Goal: Information Seeking & Learning: Learn about a topic

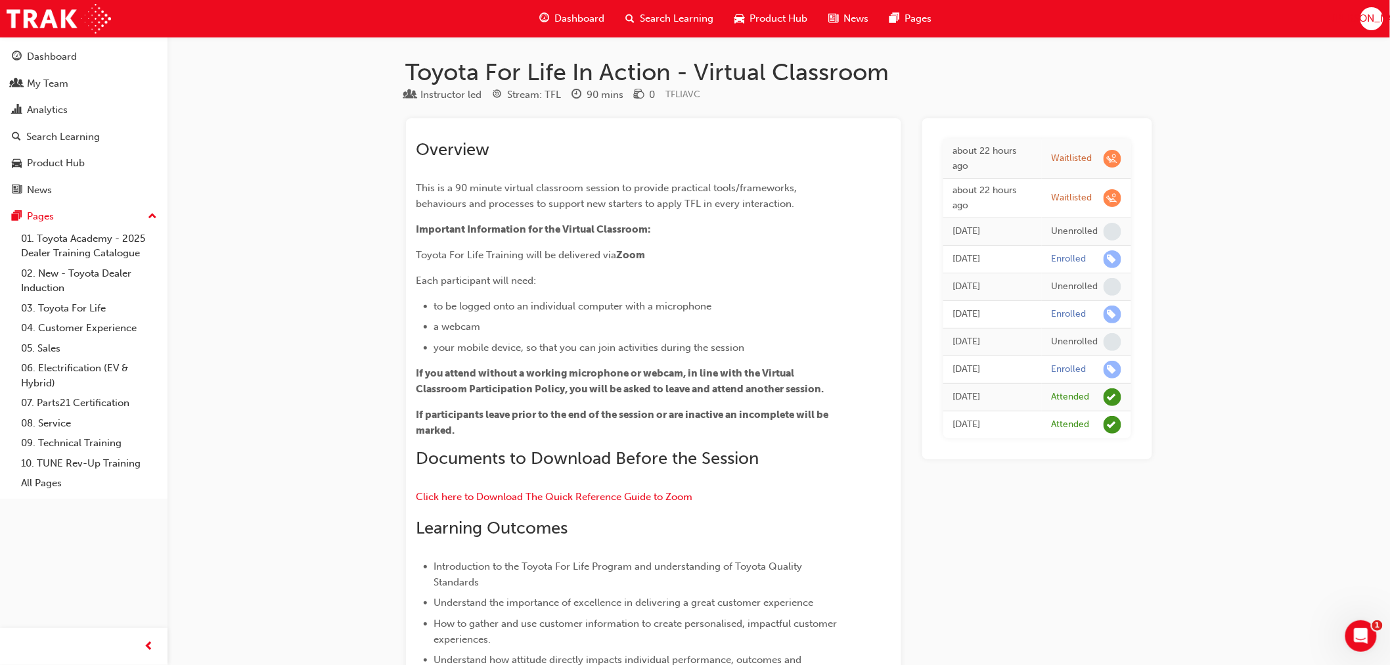
click at [565, 10] on div "Dashboard" at bounding box center [572, 18] width 86 height 27
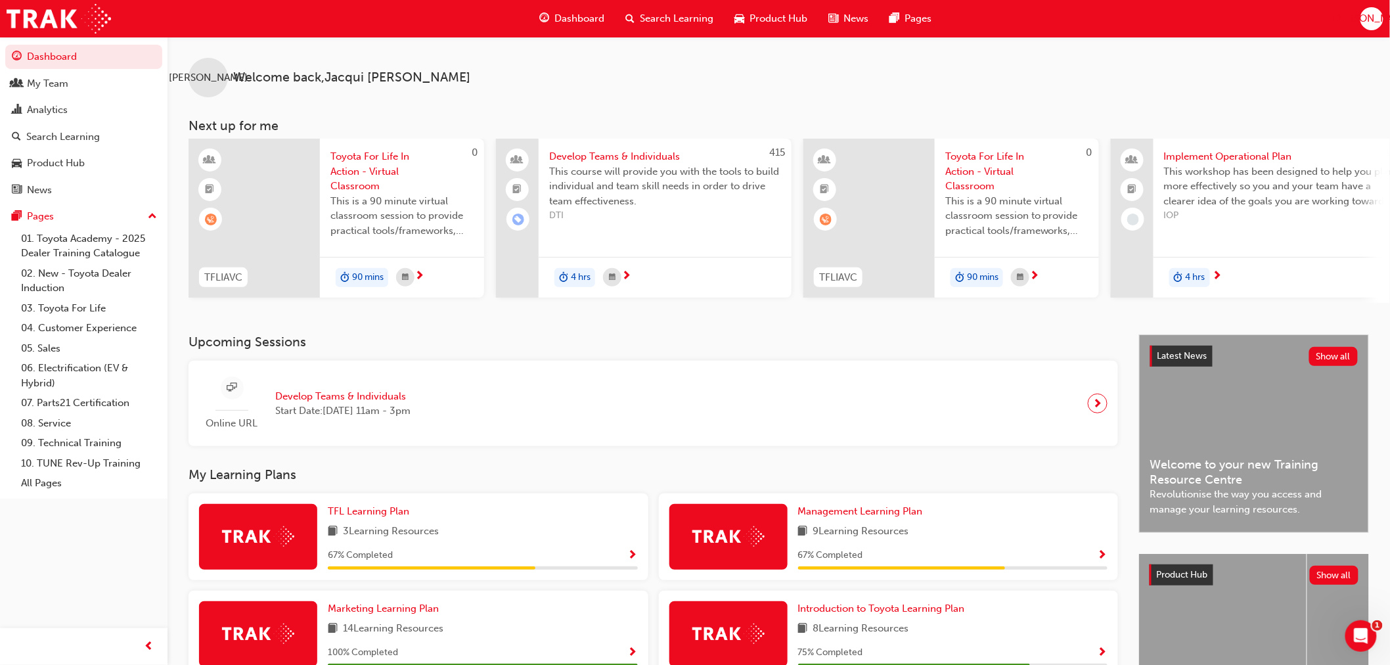
scroll to position [178, 0]
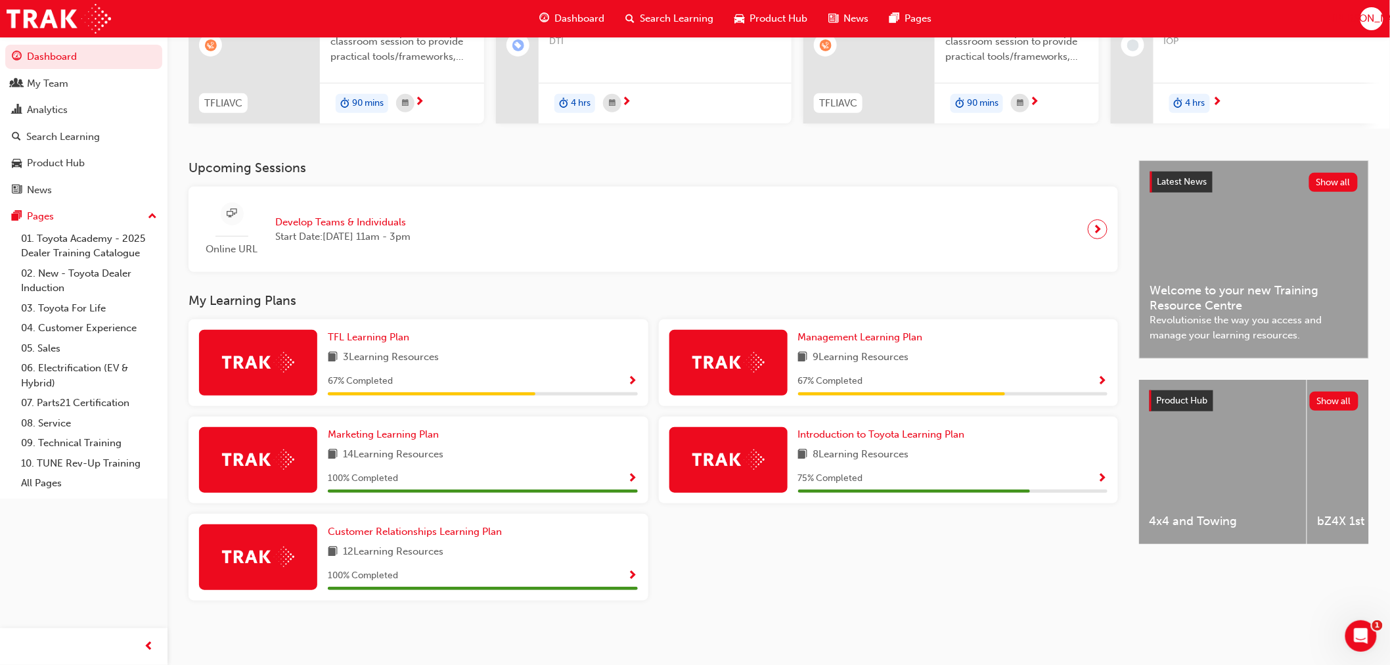
click at [941, 618] on div "Upcoming Sessions Online URL Develop Teams & Individuals Start Date: Wed 3 Sep …" at bounding box center [663, 395] width 950 height 471
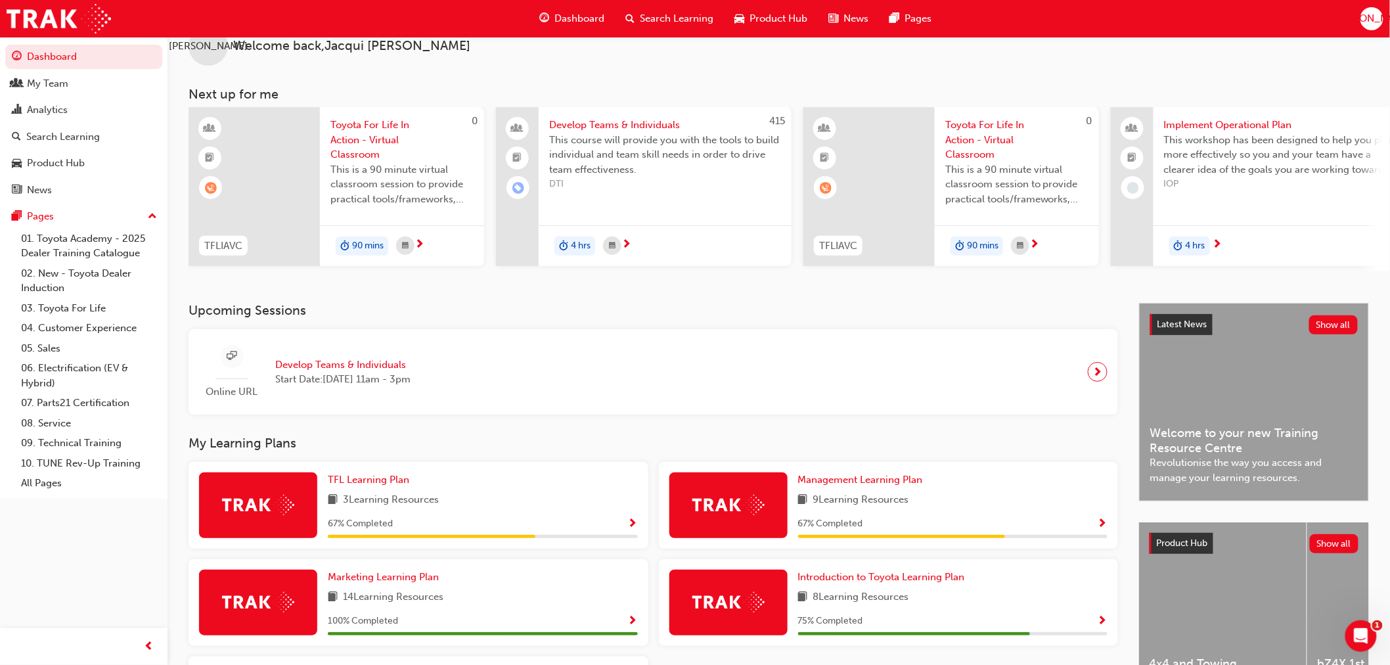
scroll to position [0, 0]
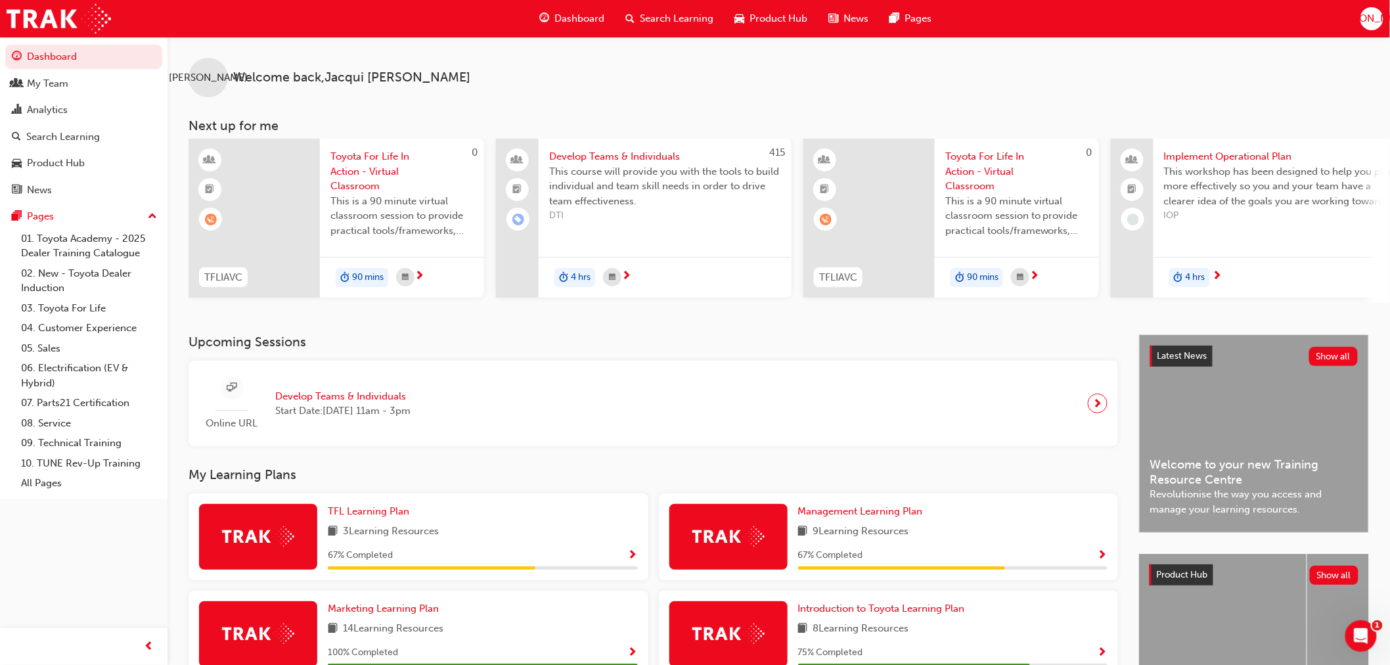
click at [681, 13] on span "Search Learning" at bounding box center [677, 18] width 74 height 15
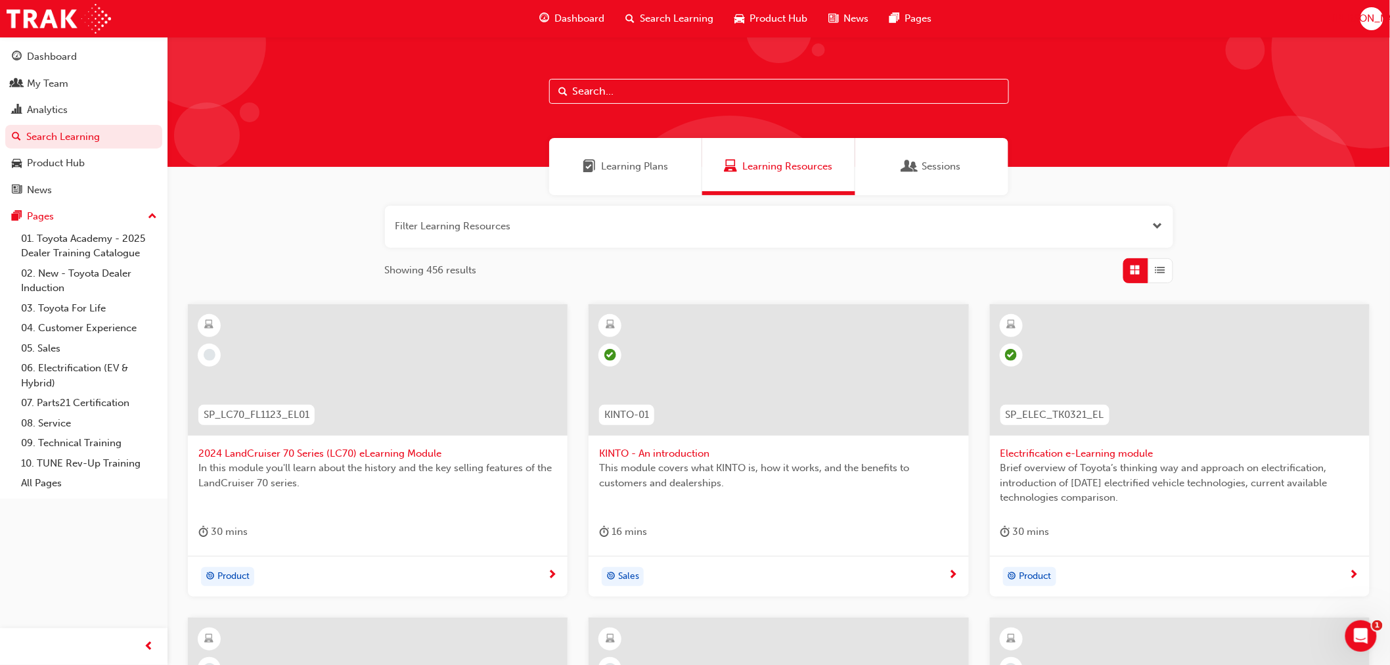
click at [293, 202] on div "Filter Learning Resources Showing 456 results SP_LC70_FL1123_EL01 2024 LandCrui…" at bounding box center [778, 603] width 1222 height 816
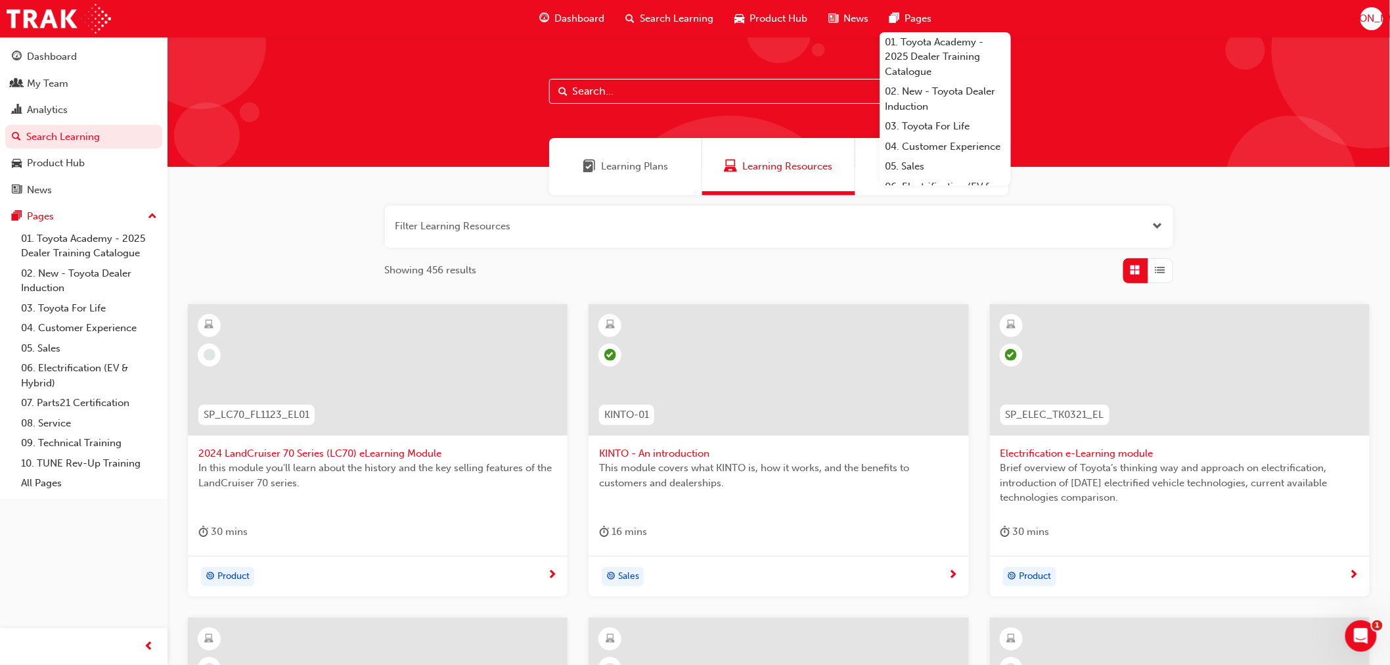
click at [1369, 13] on span "JO" at bounding box center [1371, 18] width 79 height 15
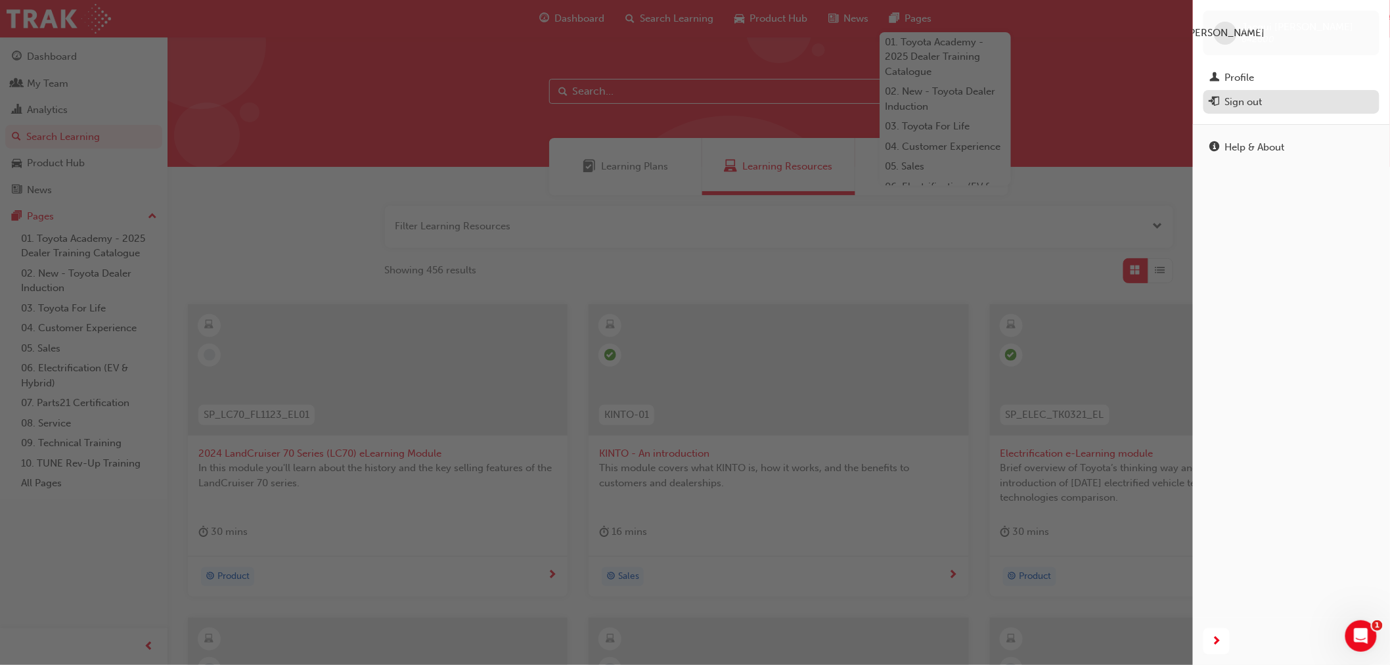
click at [1219, 106] on span "exit-icon" at bounding box center [1215, 103] width 10 height 12
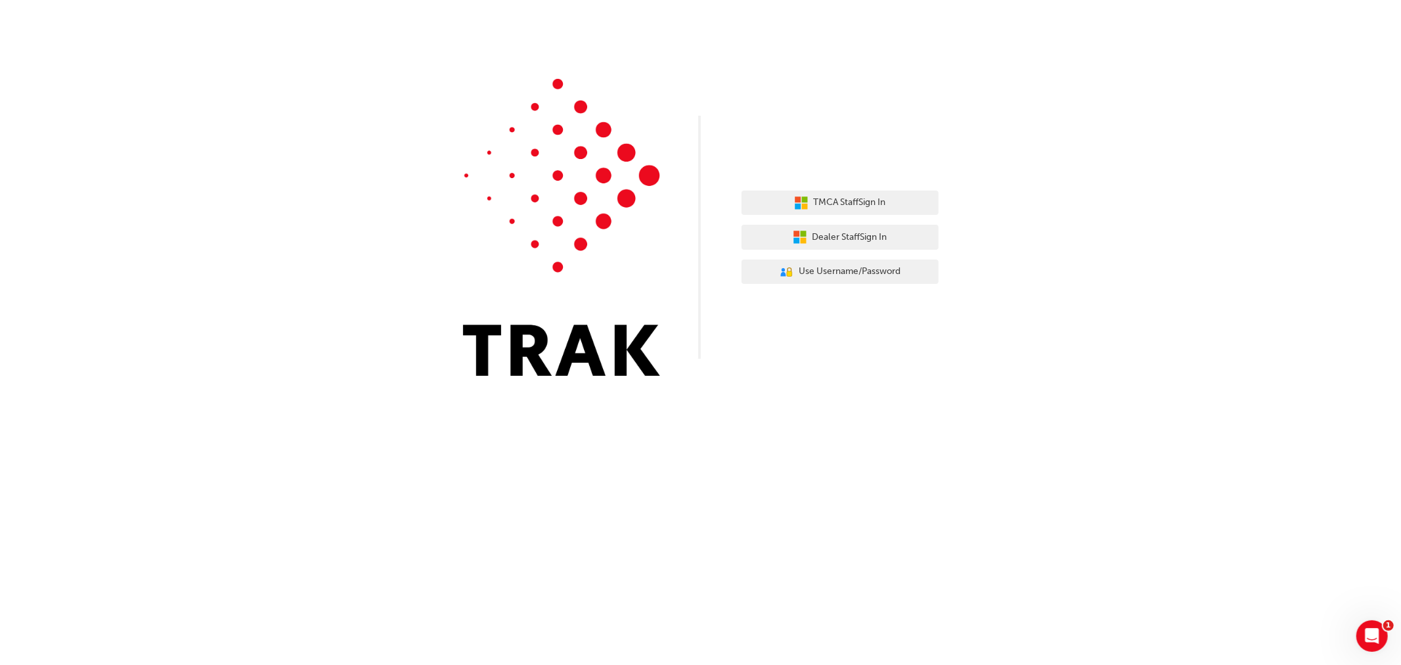
drag, startPoint x: 212, startPoint y: 114, endPoint x: 167, endPoint y: 91, distance: 50.5
click at [212, 114] on div "TMCA Staff Sign In Dealer Staff Sign In User Authentication Icon - Blue Person,…" at bounding box center [700, 197] width 1401 height 395
